Goal: Transaction & Acquisition: Download file/media

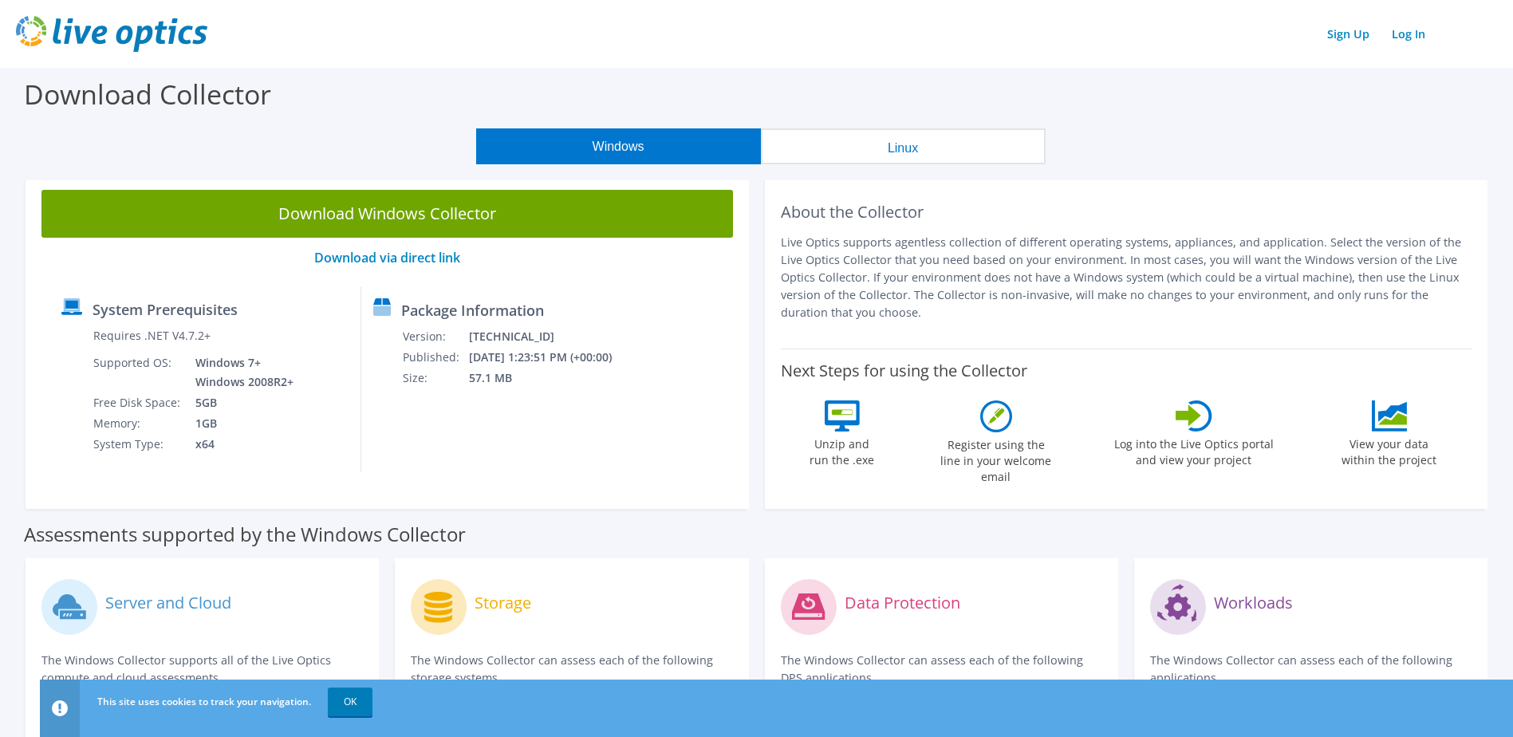
click at [608, 143] on button "Windows" at bounding box center [618, 146] width 285 height 36
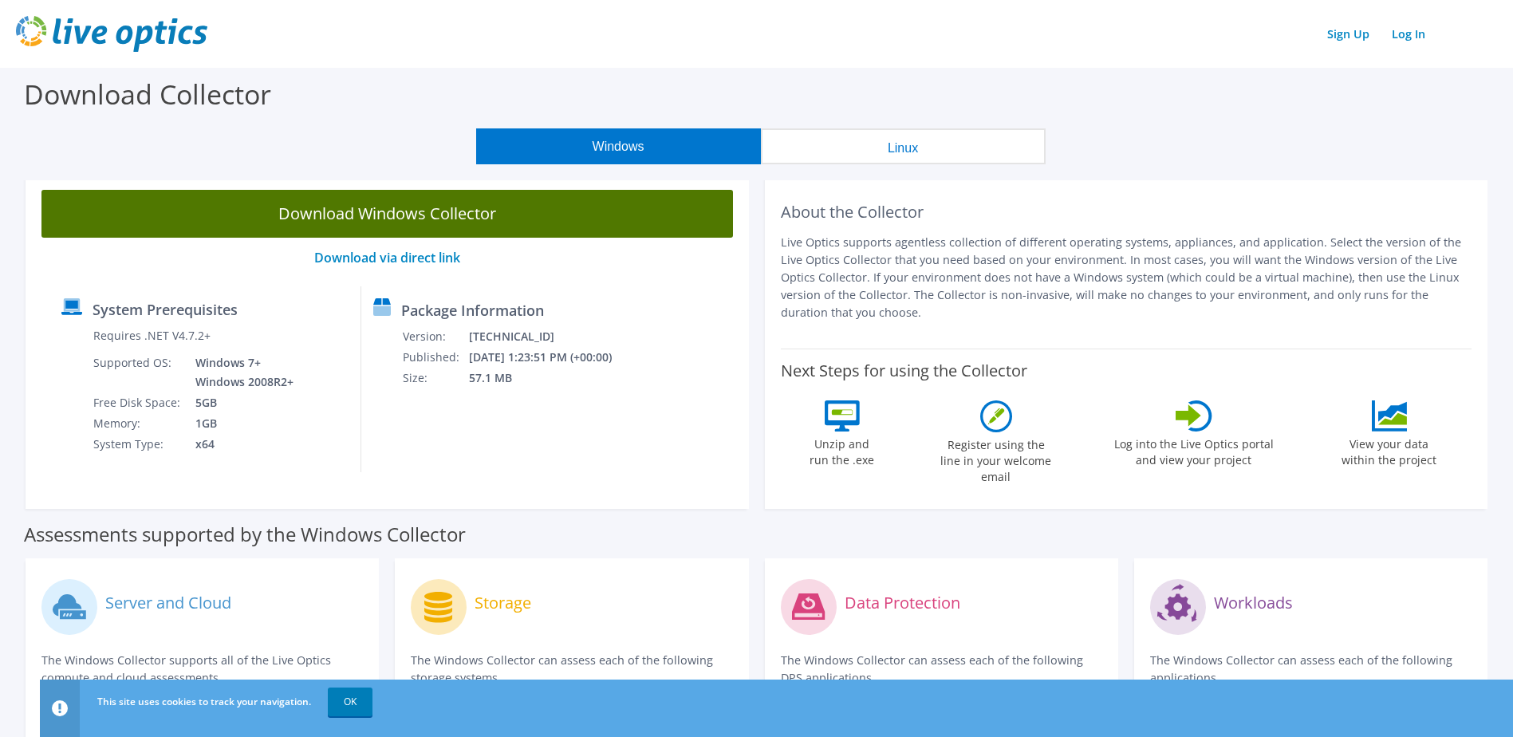
click at [421, 211] on link "Download Windows Collector" at bounding box center [387, 214] width 692 height 48
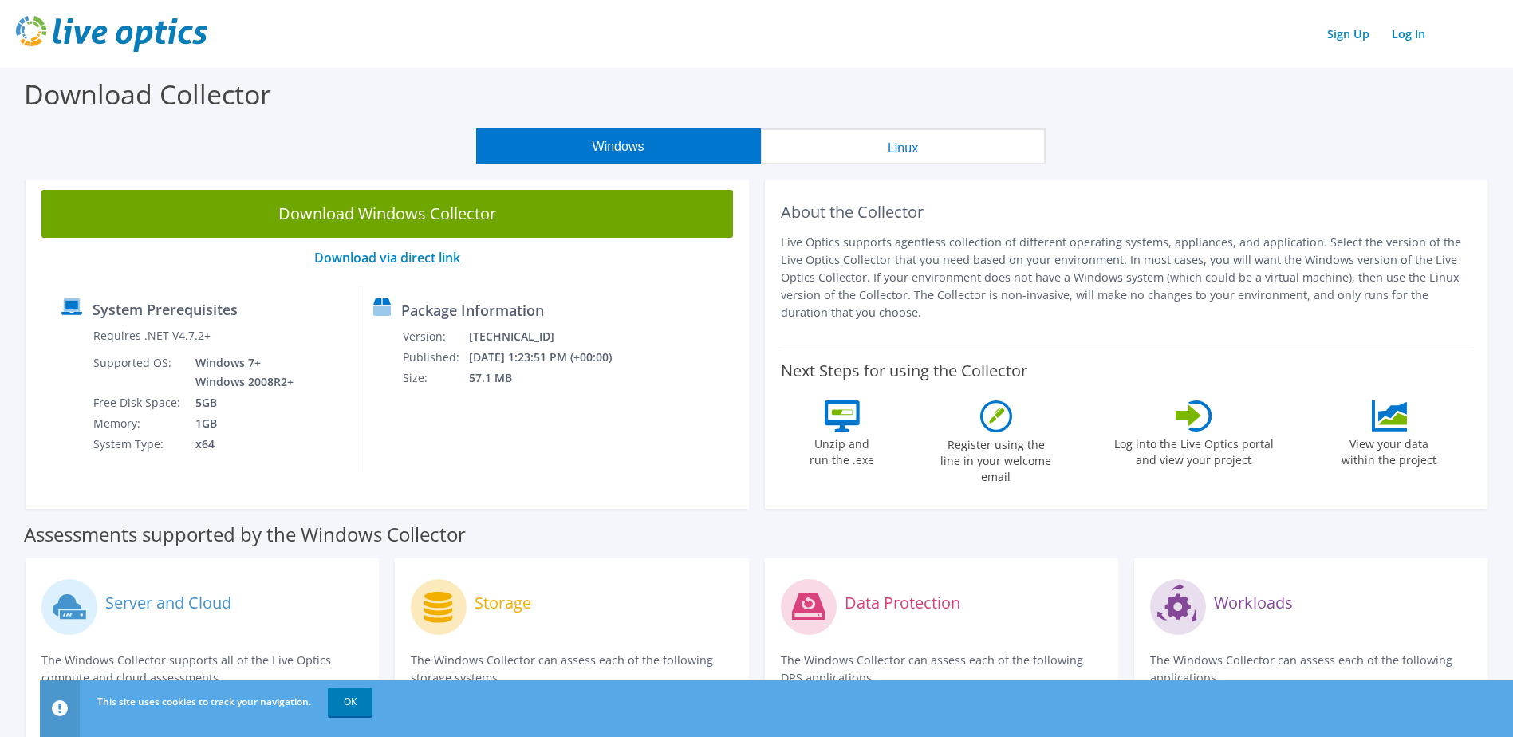
click at [897, 149] on button "Linux" at bounding box center [903, 146] width 285 height 36
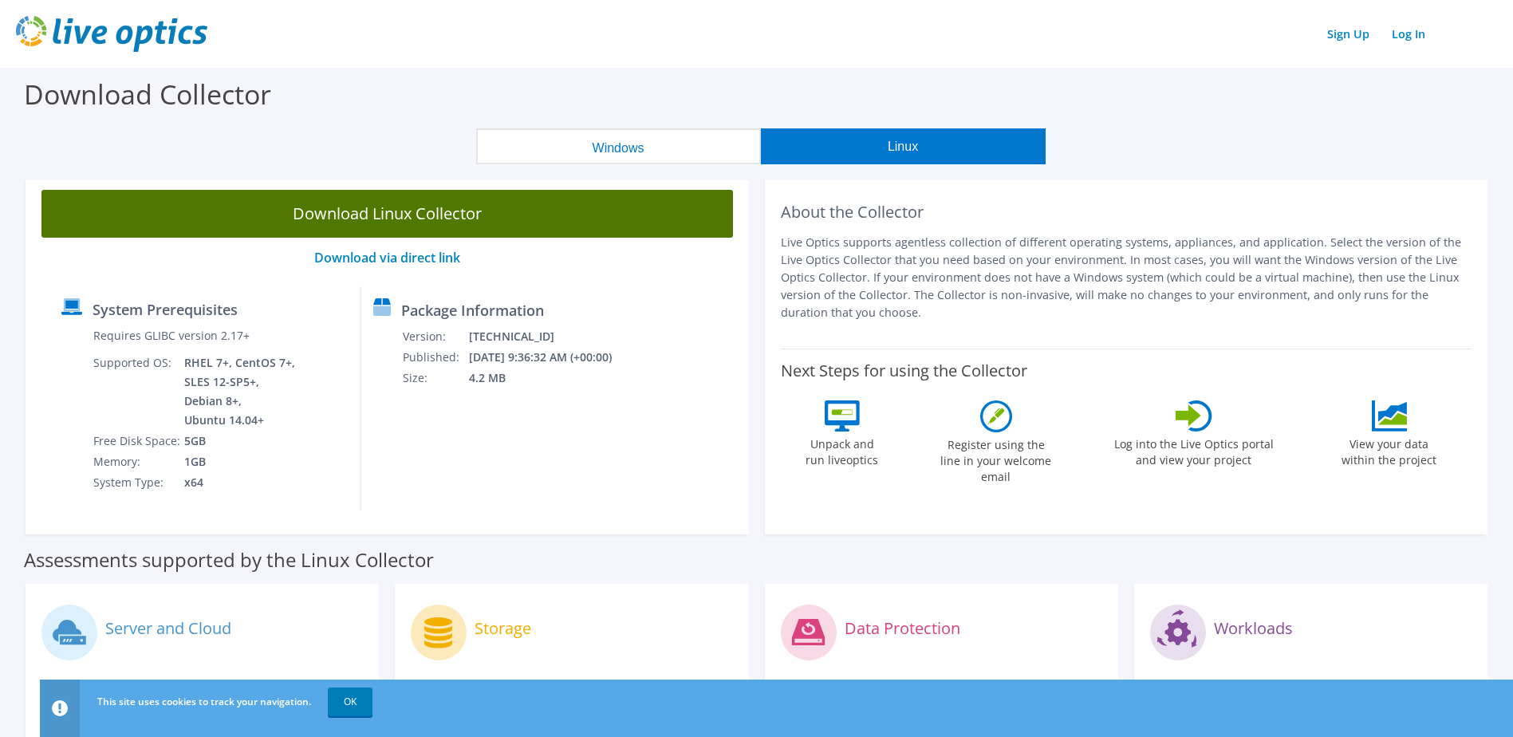
click at [376, 213] on link "Download Linux Collector" at bounding box center [387, 214] width 692 height 48
